Goal: Transaction & Acquisition: Purchase product/service

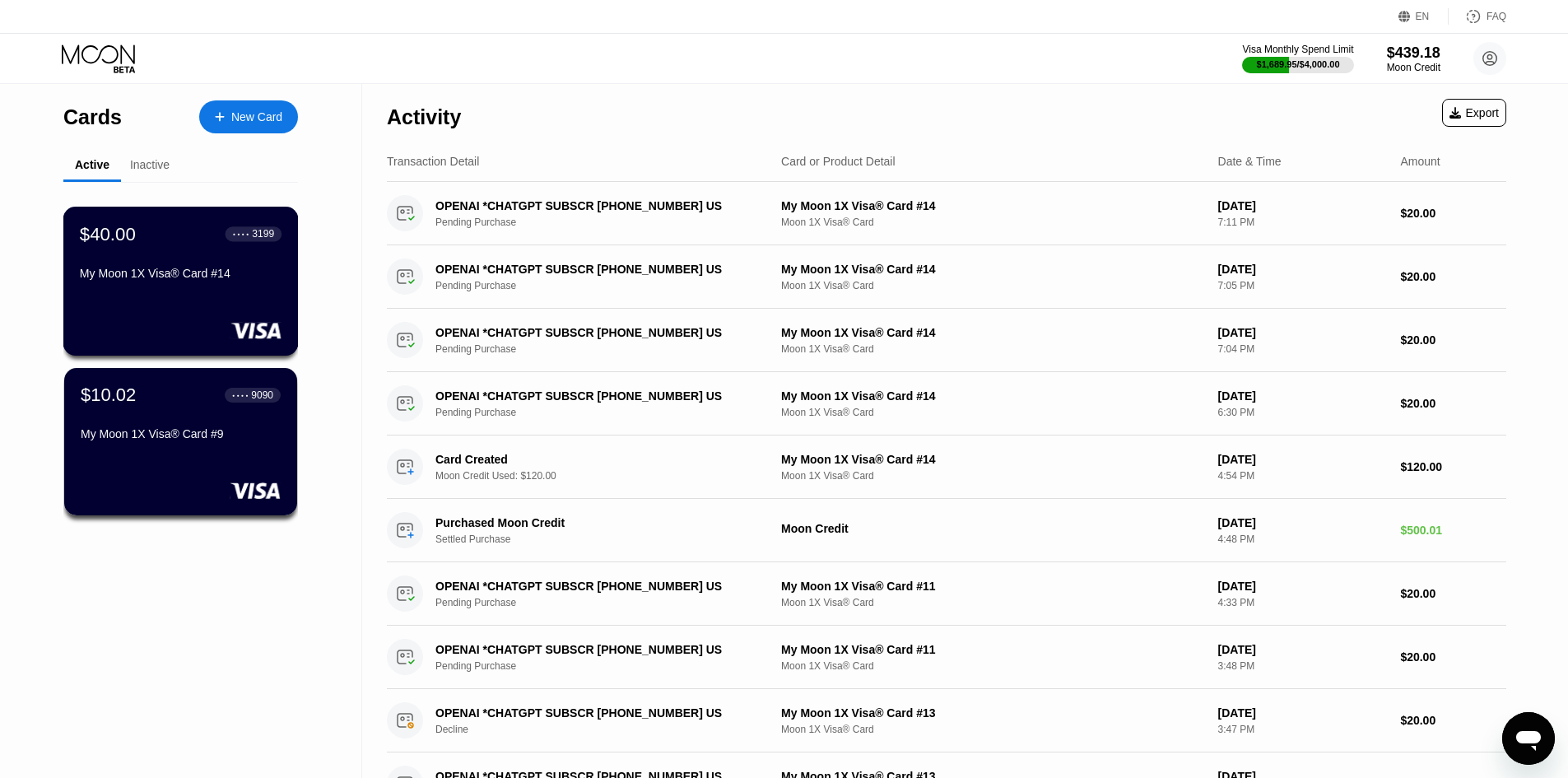
click at [124, 303] on div "$40.00 ● ● ● ● 3199 My Moon 1X Visa® Card #14" at bounding box center [181, 281] width 235 height 149
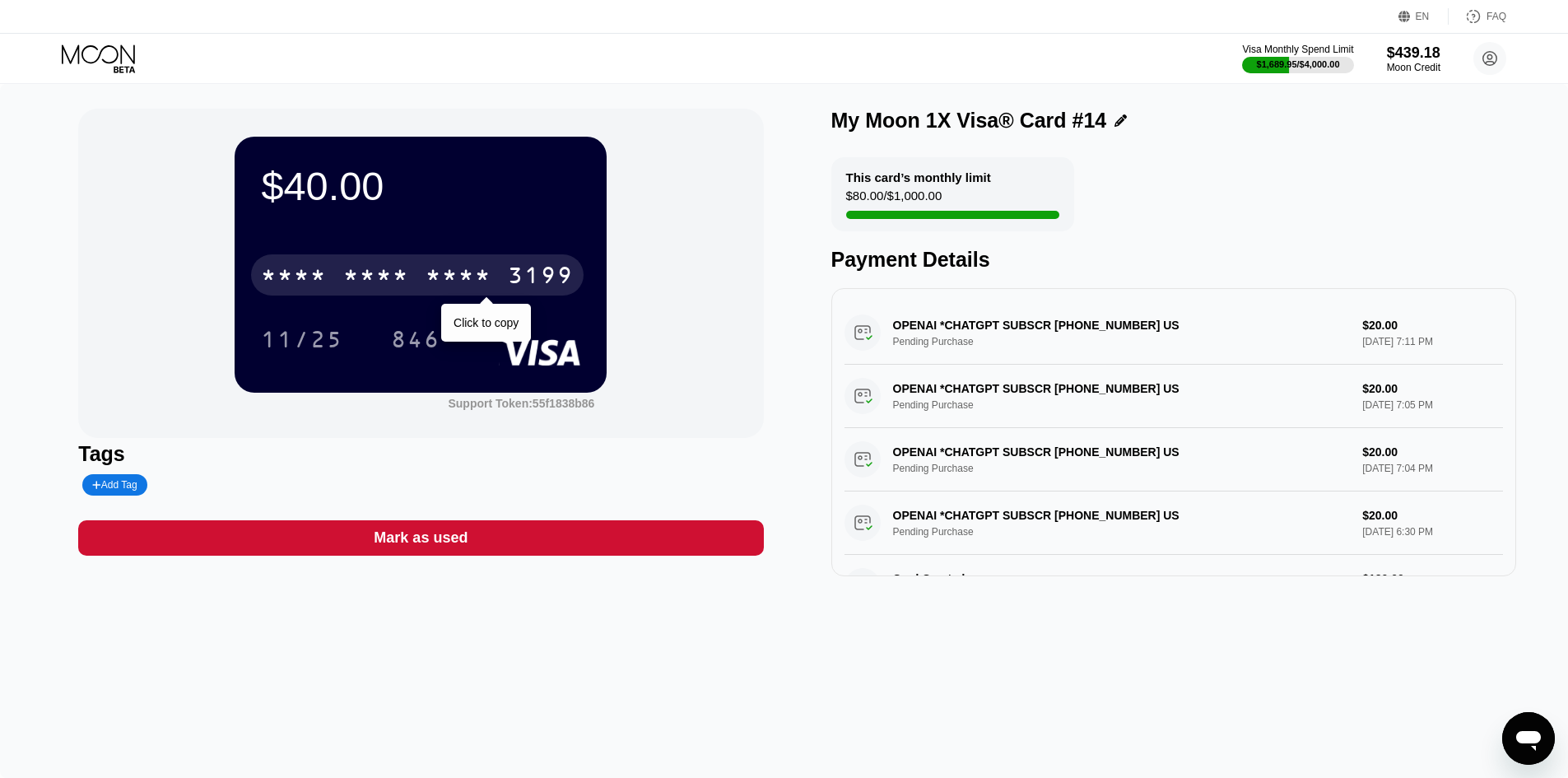
click at [484, 266] on div "* * * * * * * * * * * * 3199" at bounding box center [417, 275] width 333 height 41
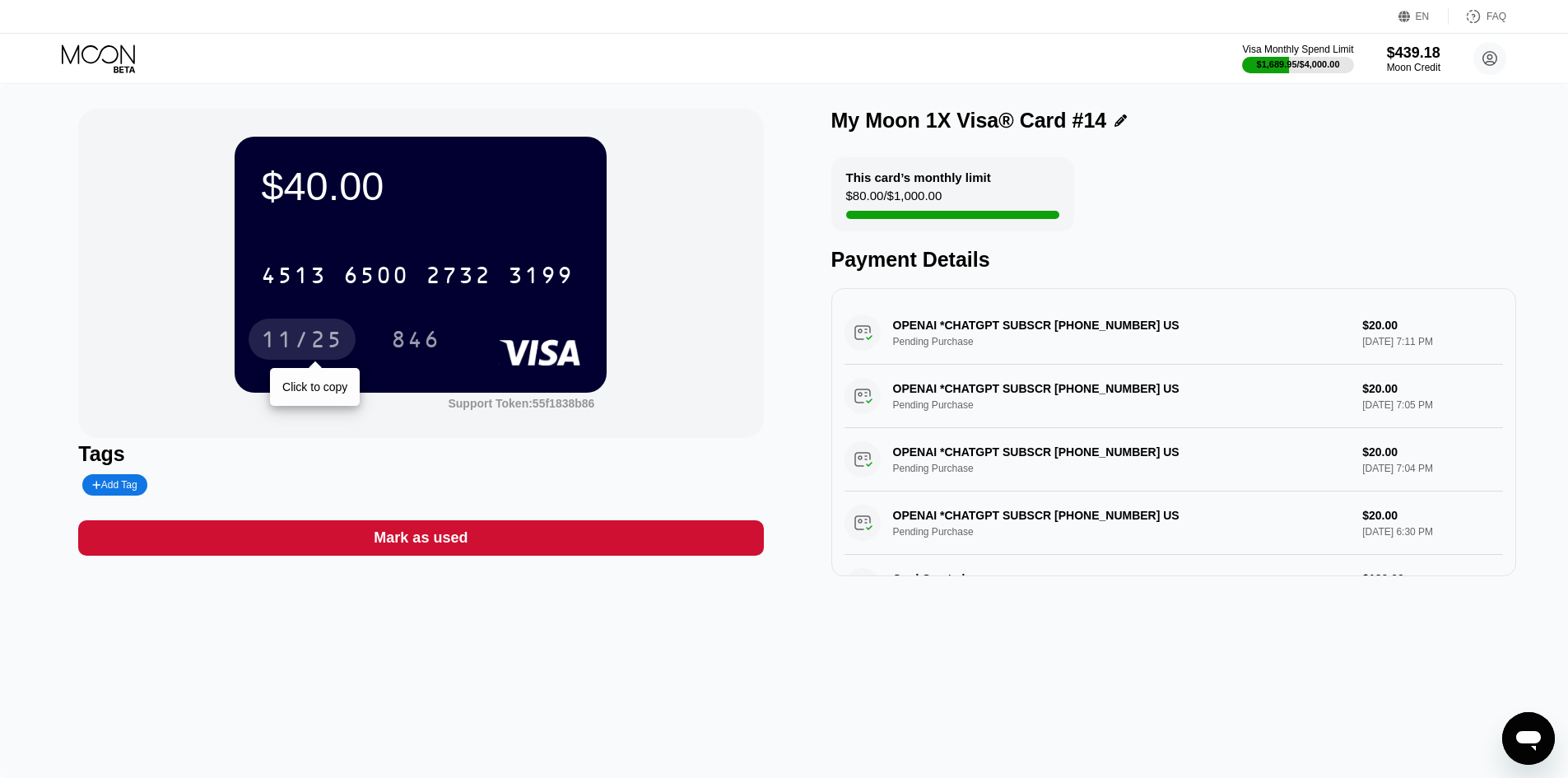
click at [305, 339] on div "11/25" at bounding box center [301, 342] width 82 height 26
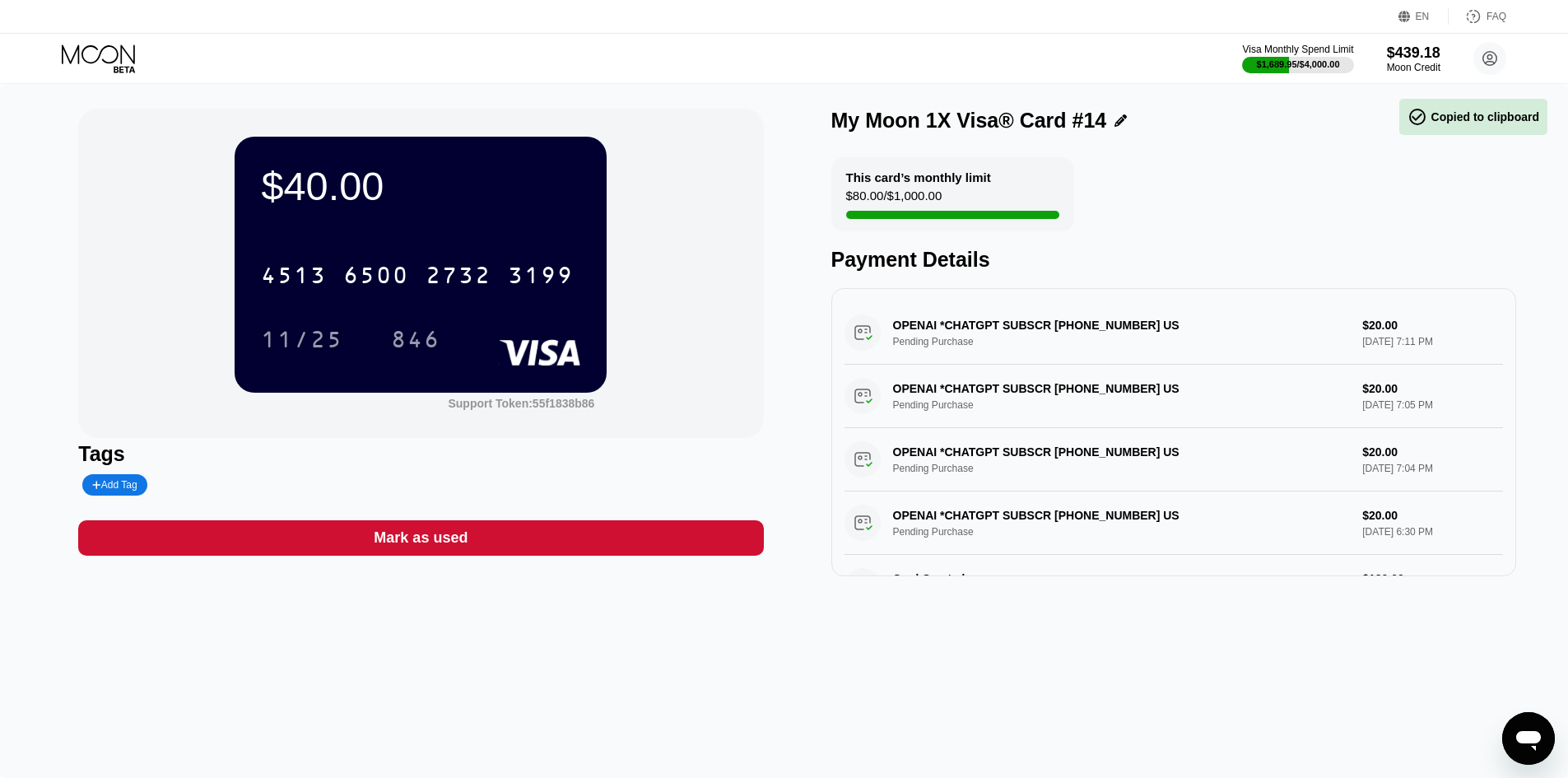
click at [411, 349] on div "846" at bounding box center [416, 342] width 50 height 26
click at [85, 65] on icon at bounding box center [100, 59] width 76 height 29
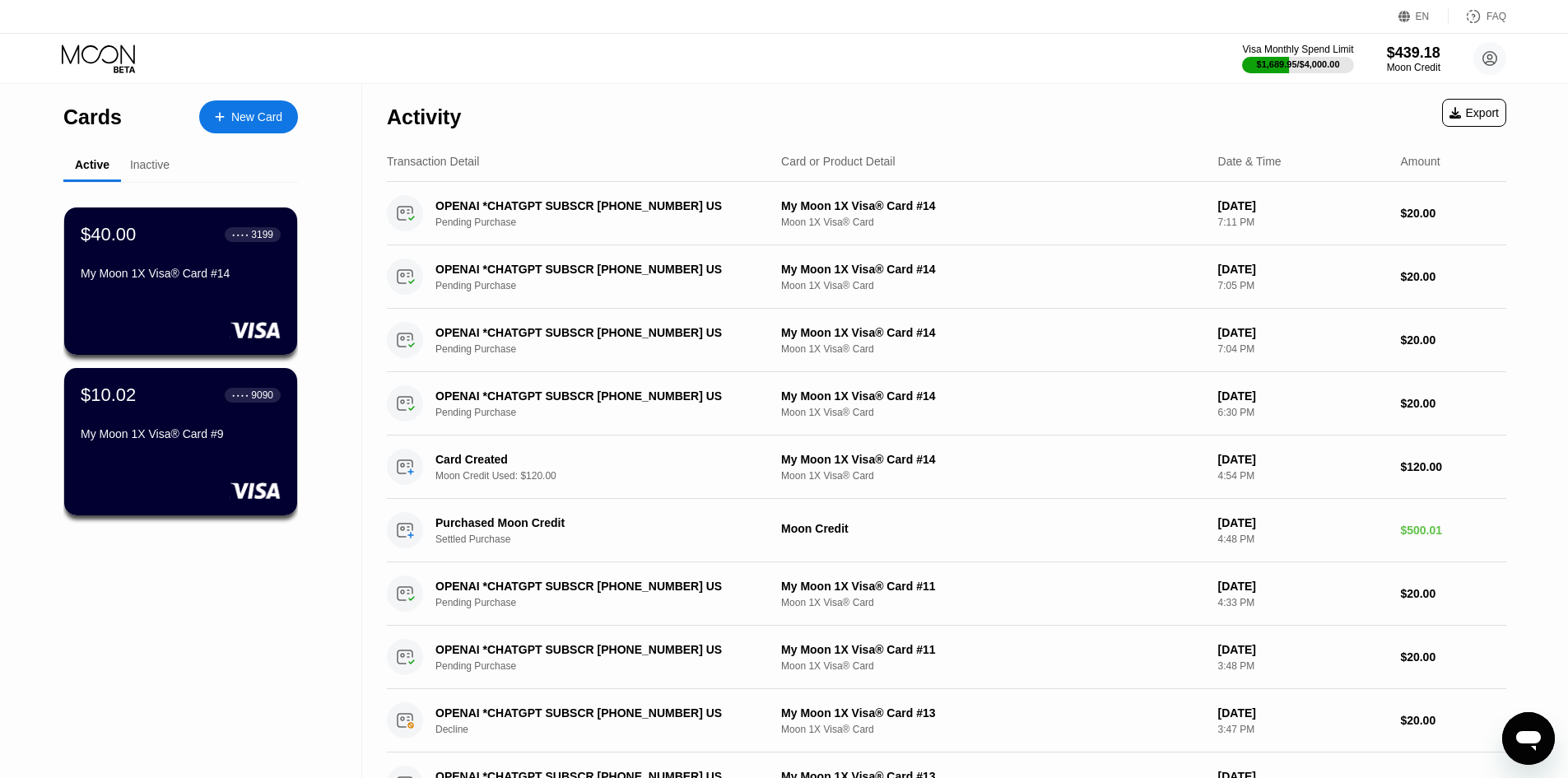
click at [246, 98] on div "Cards New Card" at bounding box center [180, 113] width 234 height 58
click at [255, 113] on div "New Card" at bounding box center [257, 117] width 51 height 14
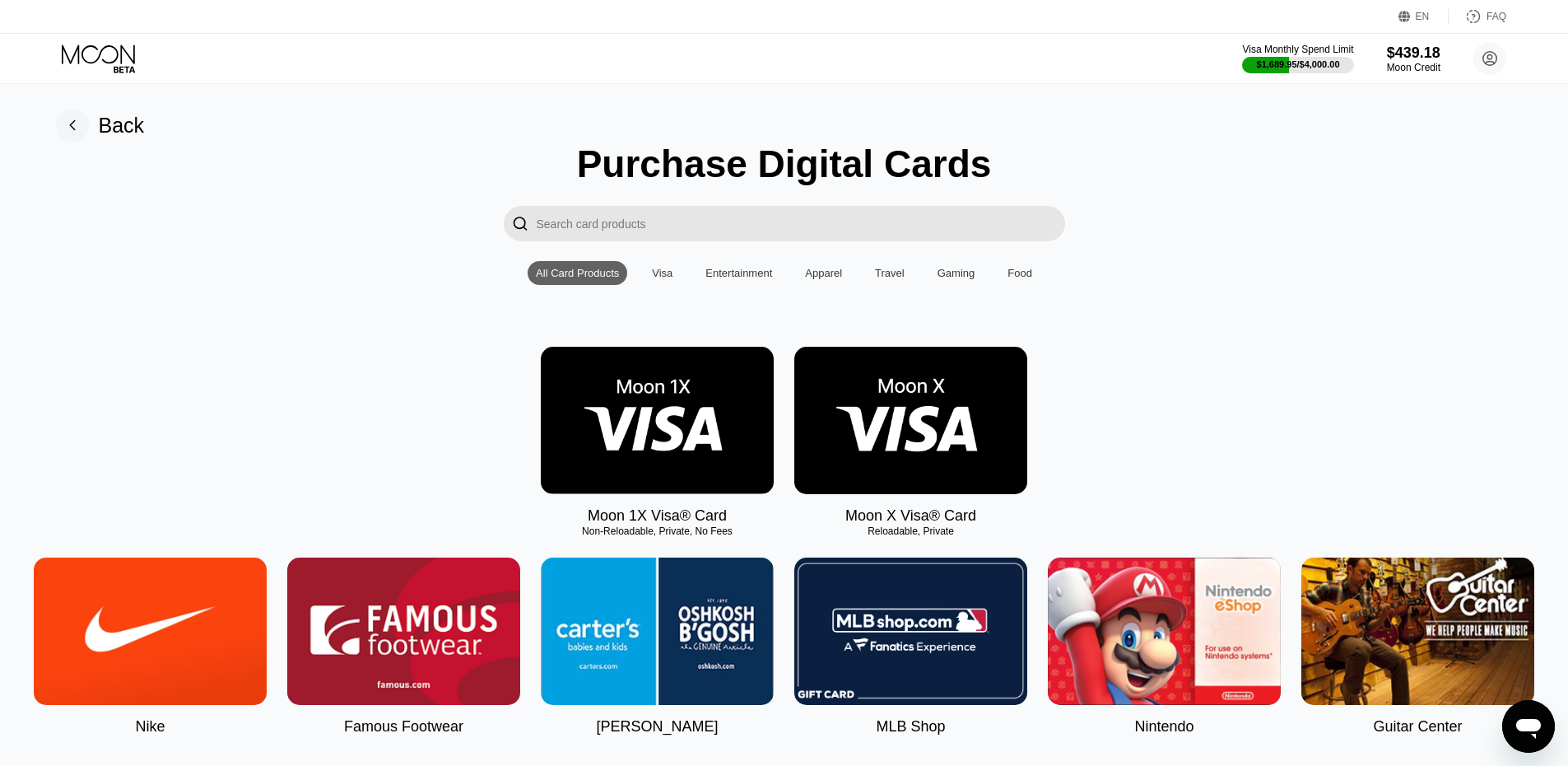
click at [646, 462] on img at bounding box center [657, 421] width 233 height 147
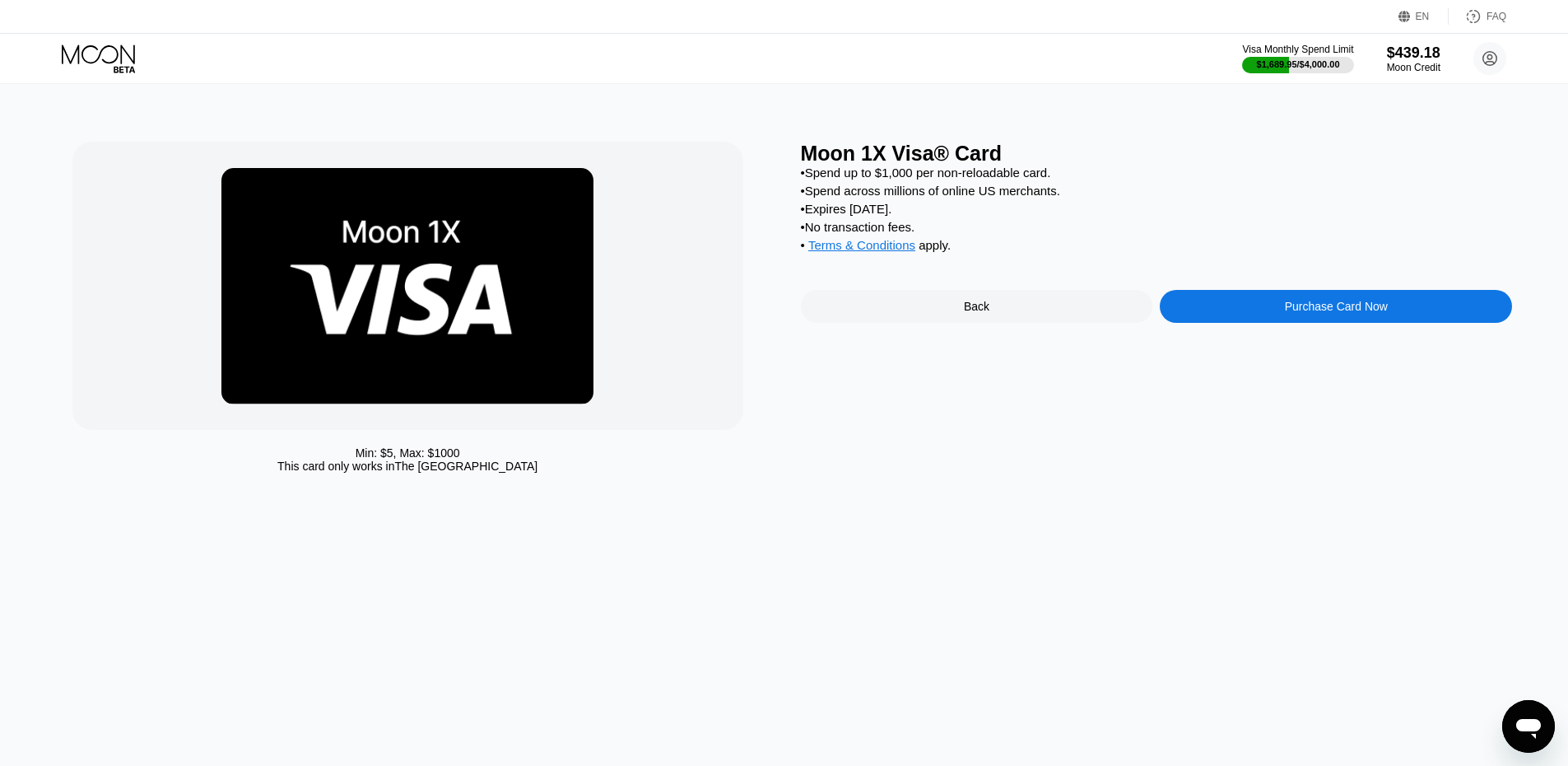
drag, startPoint x: 1343, startPoint y: 349, endPoint x: 1343, endPoint y: 328, distance: 21.0
click at [1344, 349] on div "Moon 1X Visa® Card • Spend up to $1,000 per non-reloadable card. • Spend across…" at bounding box center [1157, 311] width 712 height 340
click at [1342, 313] on div "Purchase Card Now" at bounding box center [1336, 306] width 103 height 13
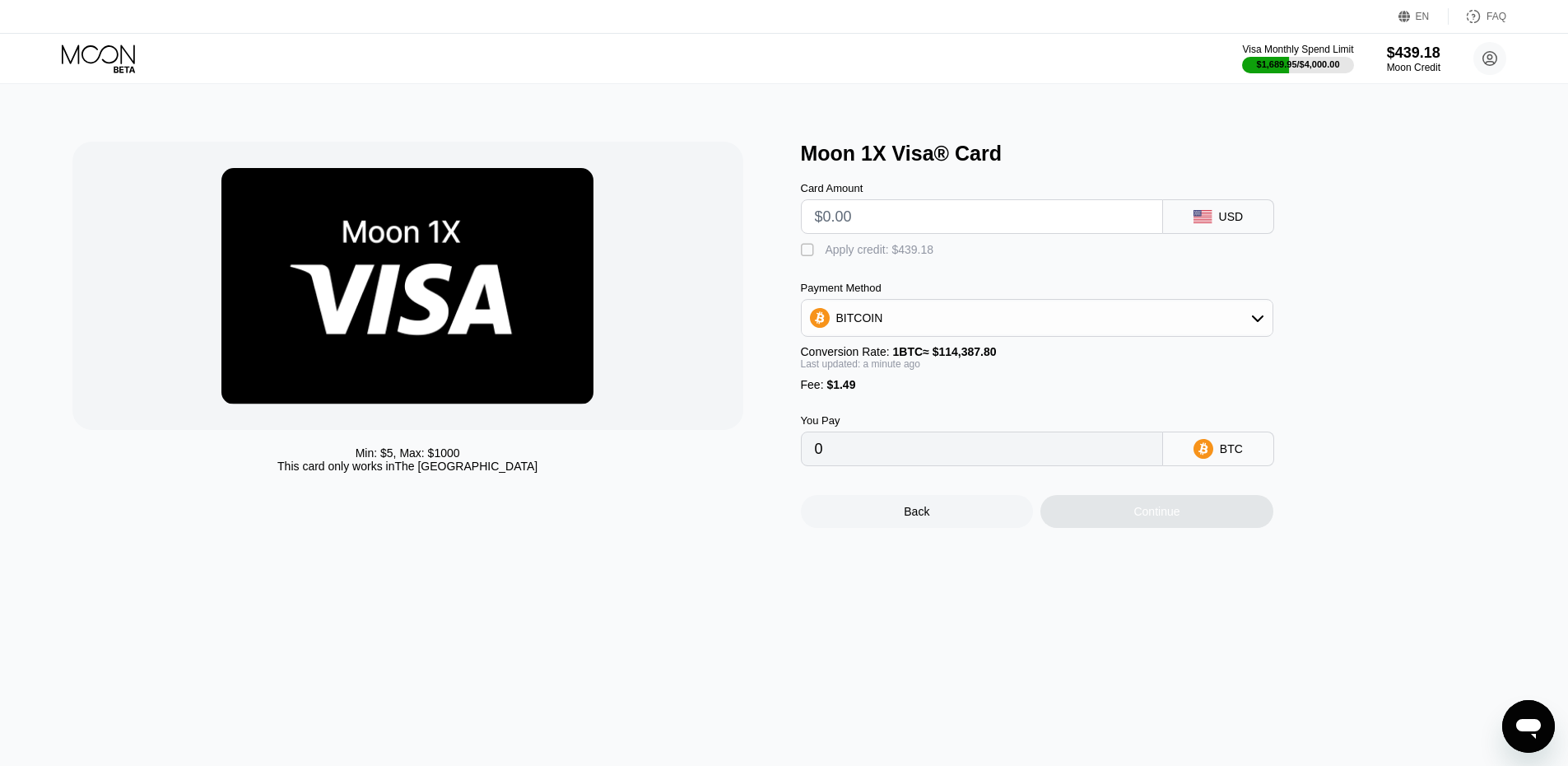
click at [868, 213] on input "text" at bounding box center [982, 217] width 334 height 33
type input "$100"
type input "0.00088725"
type input "$100"
click at [873, 254] on div "Apply credit: $101.49" at bounding box center [879, 249] width 108 height 13
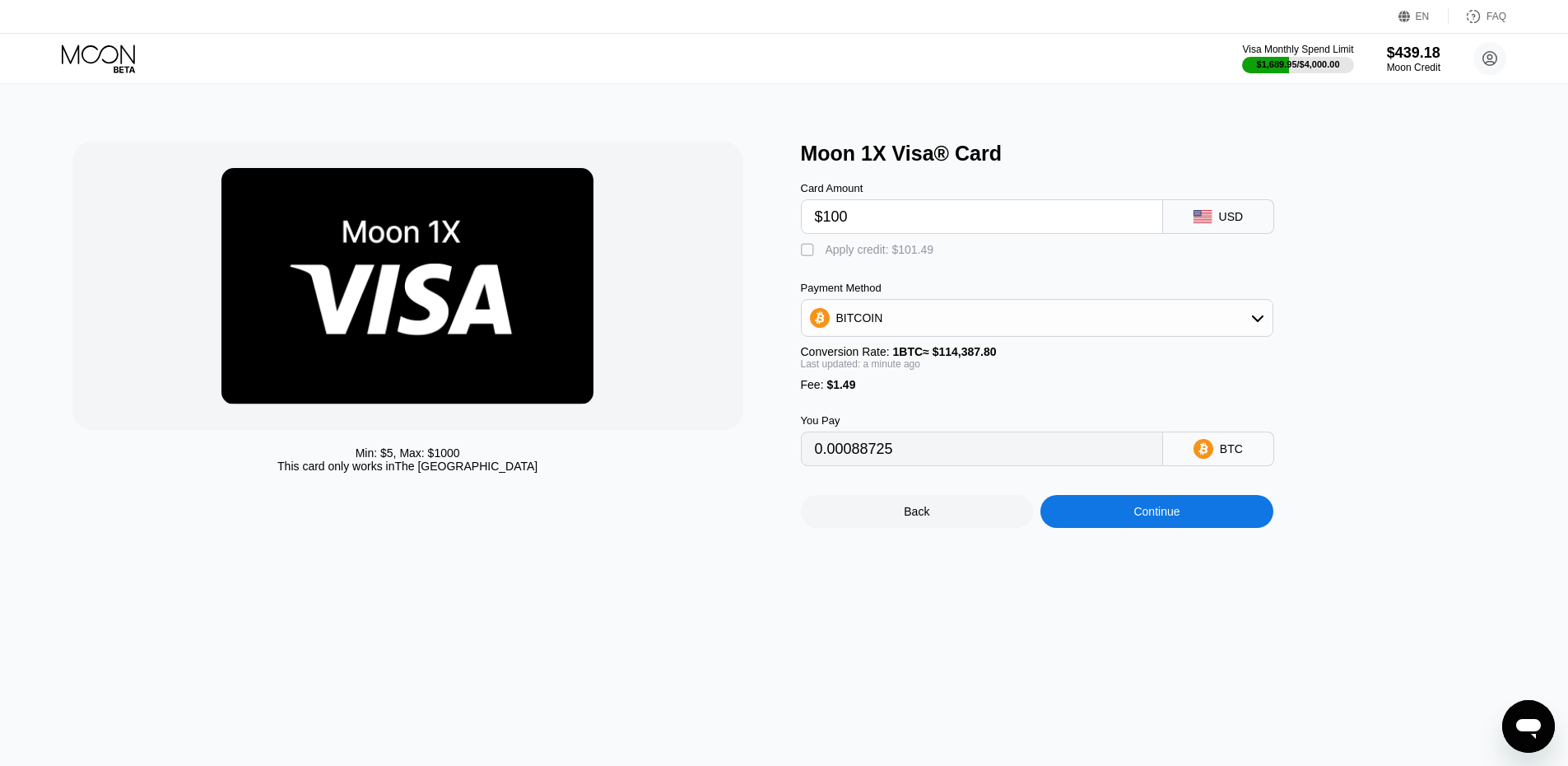
type input "0"
click at [1175, 528] on div "Continue" at bounding box center [1157, 512] width 233 height 33
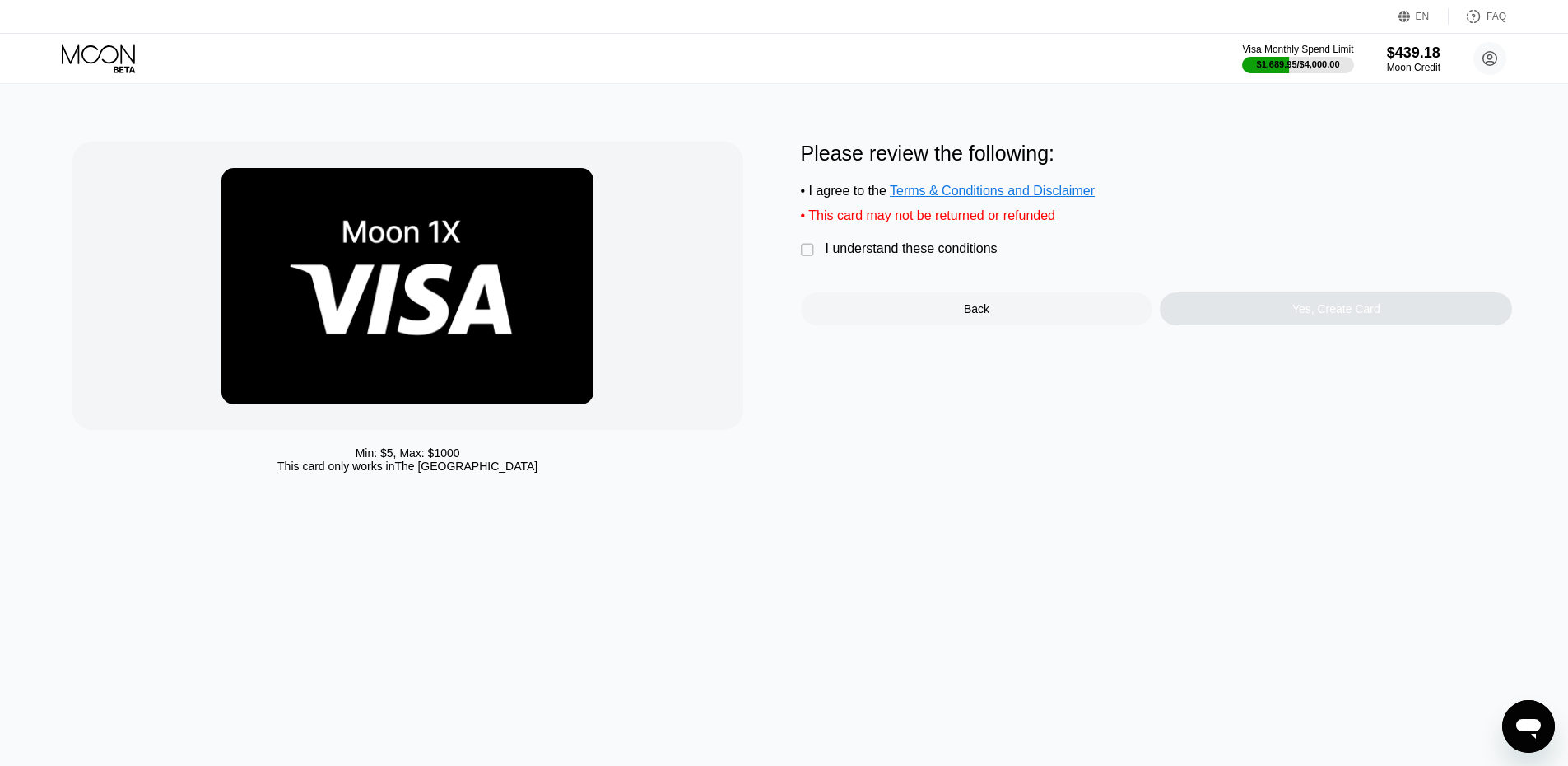
click at [873, 258] on div " I understand these conditions" at bounding box center [903, 249] width 205 height 17
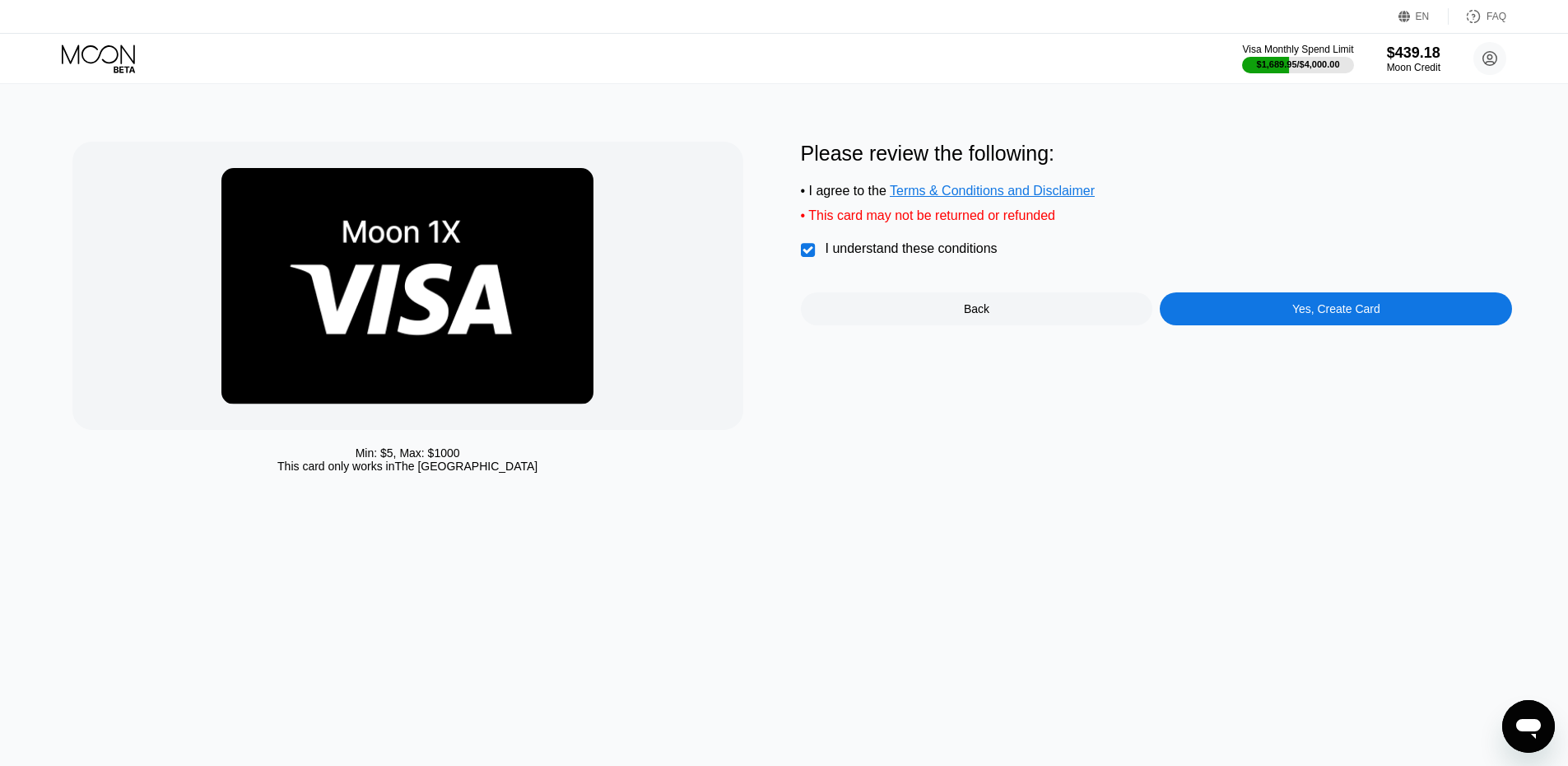
drag, startPoint x: 1323, startPoint y: 360, endPoint x: 1324, endPoint y: 332, distance: 28.0
click at [1323, 359] on div "Please review the following: • I agree to the Terms & Conditions and Disclaimer…" at bounding box center [1157, 311] width 712 height 340
click at [1323, 325] on div "Yes, Create Card" at bounding box center [1336, 309] width 353 height 33
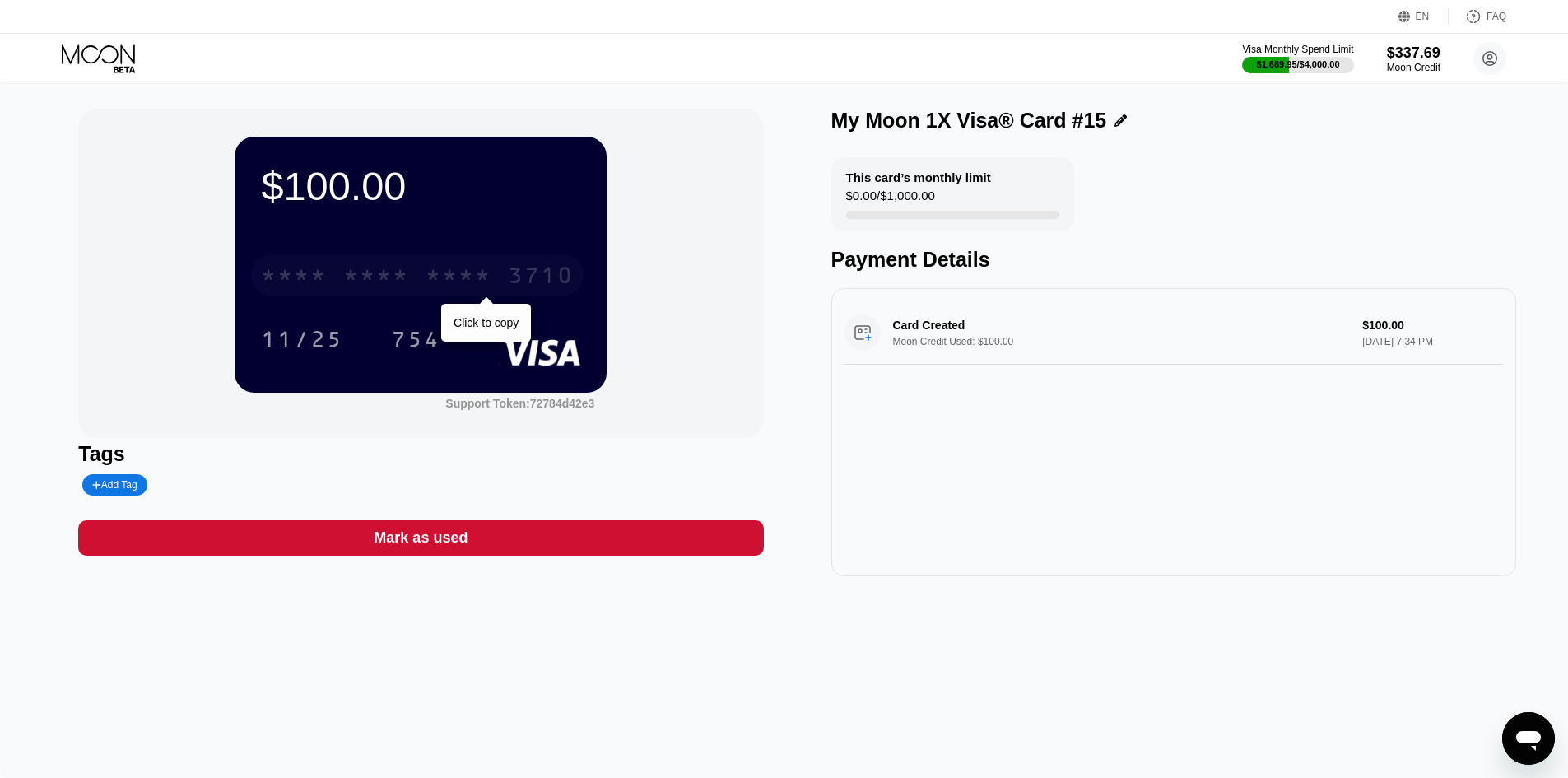
click at [365, 261] on div "* * * * * * * * * * * * 3710" at bounding box center [417, 275] width 333 height 41
